Goal: Navigation & Orientation: Find specific page/section

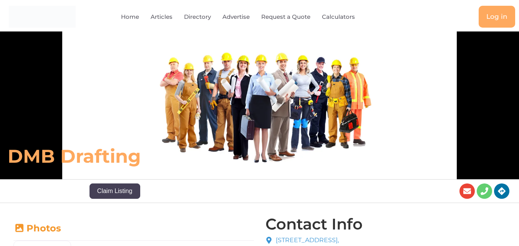
scroll to position [258, 0]
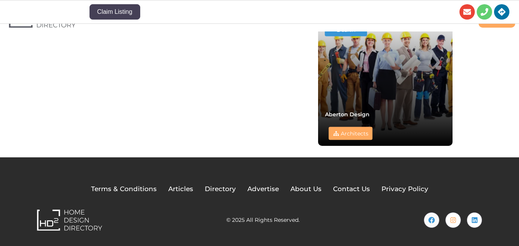
click at [312, 179] on div "Terms & Conditions Articles Directory Advertise About Us Contact Us Privacy Pol…" at bounding box center [259, 208] width 461 height 62
click at [308, 187] on span "About Us" at bounding box center [305, 189] width 31 height 10
